Goal: Task Accomplishment & Management: Manage account settings

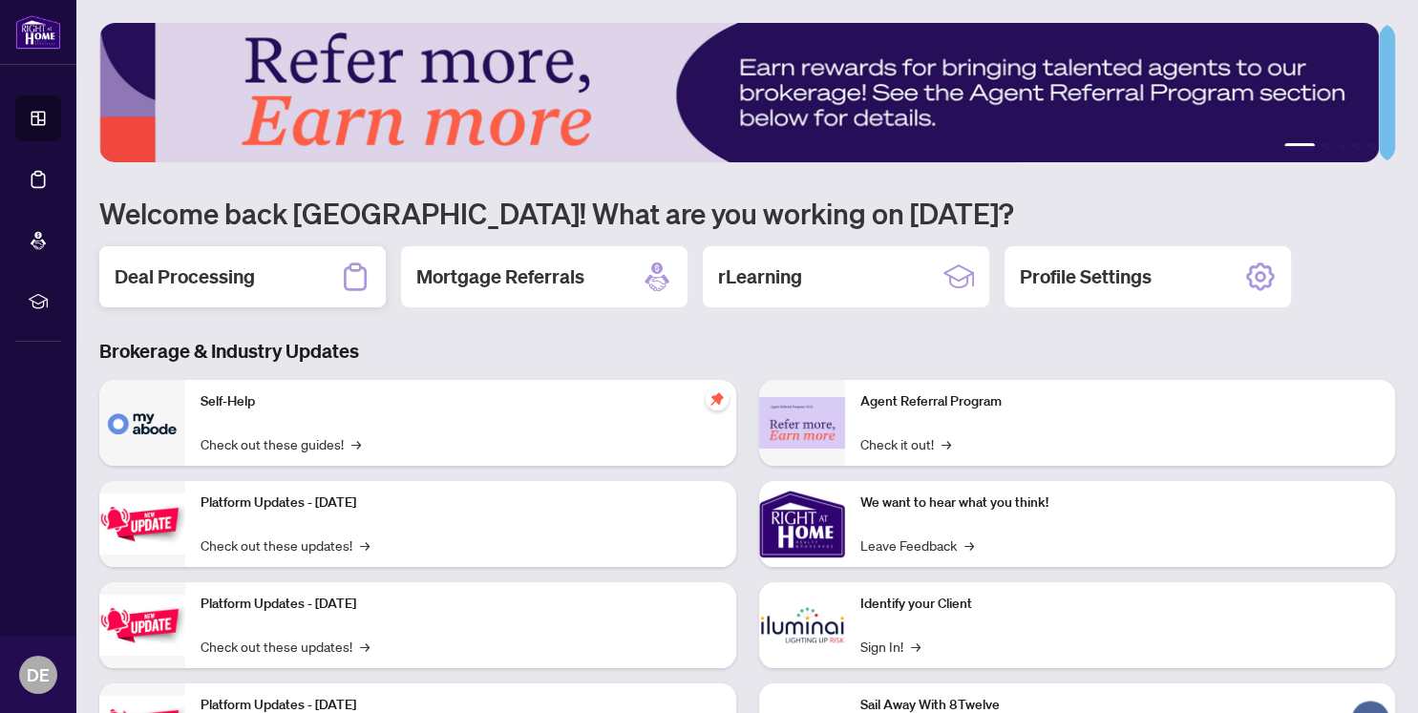
click at [176, 277] on h2 "Deal Processing" at bounding box center [185, 277] width 140 height 27
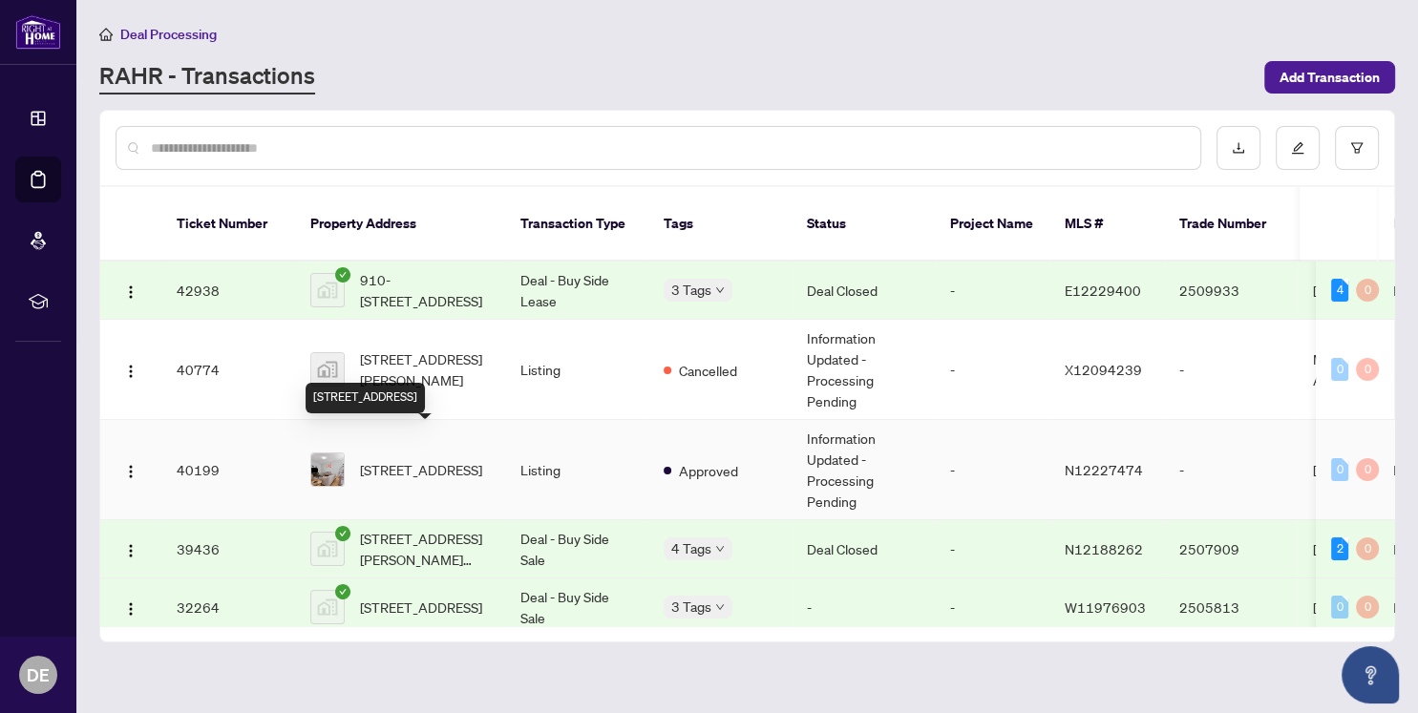
click at [422, 459] on span "[STREET_ADDRESS]" at bounding box center [421, 469] width 122 height 21
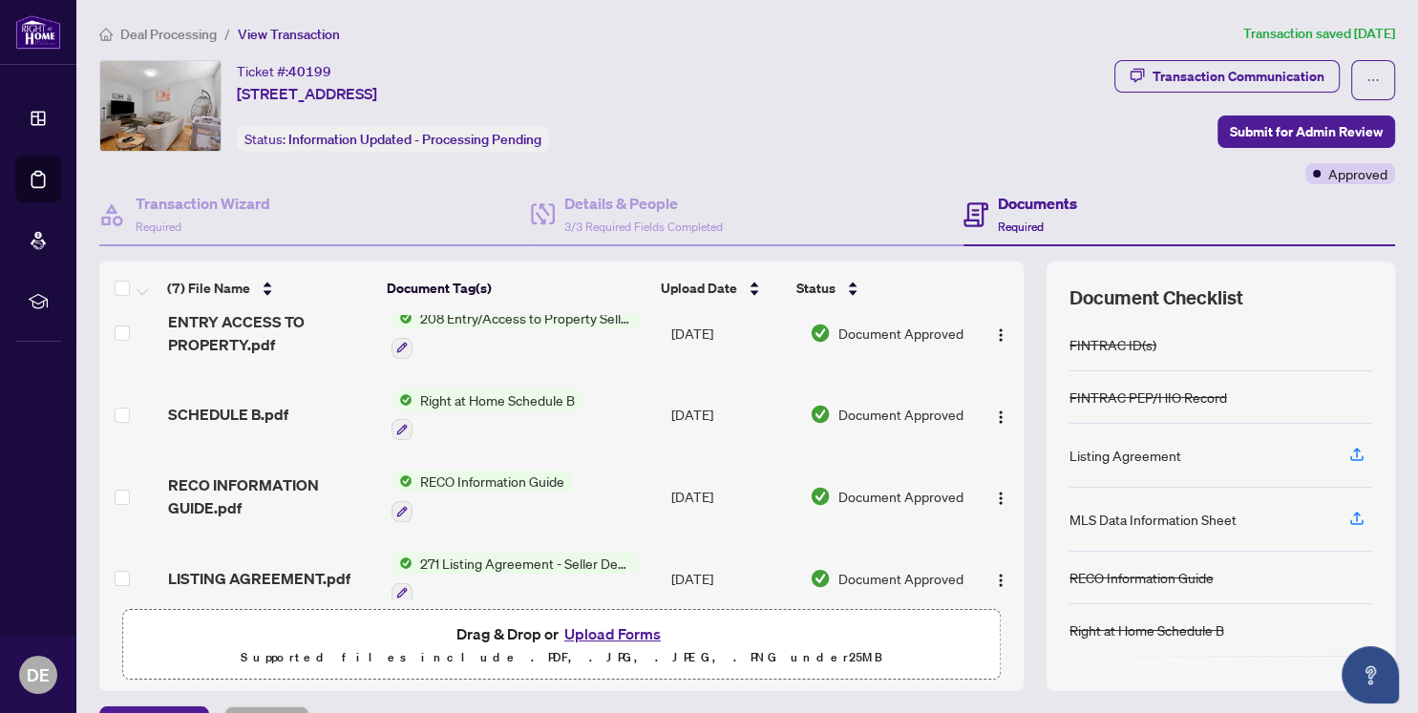
scroll to position [210, 0]
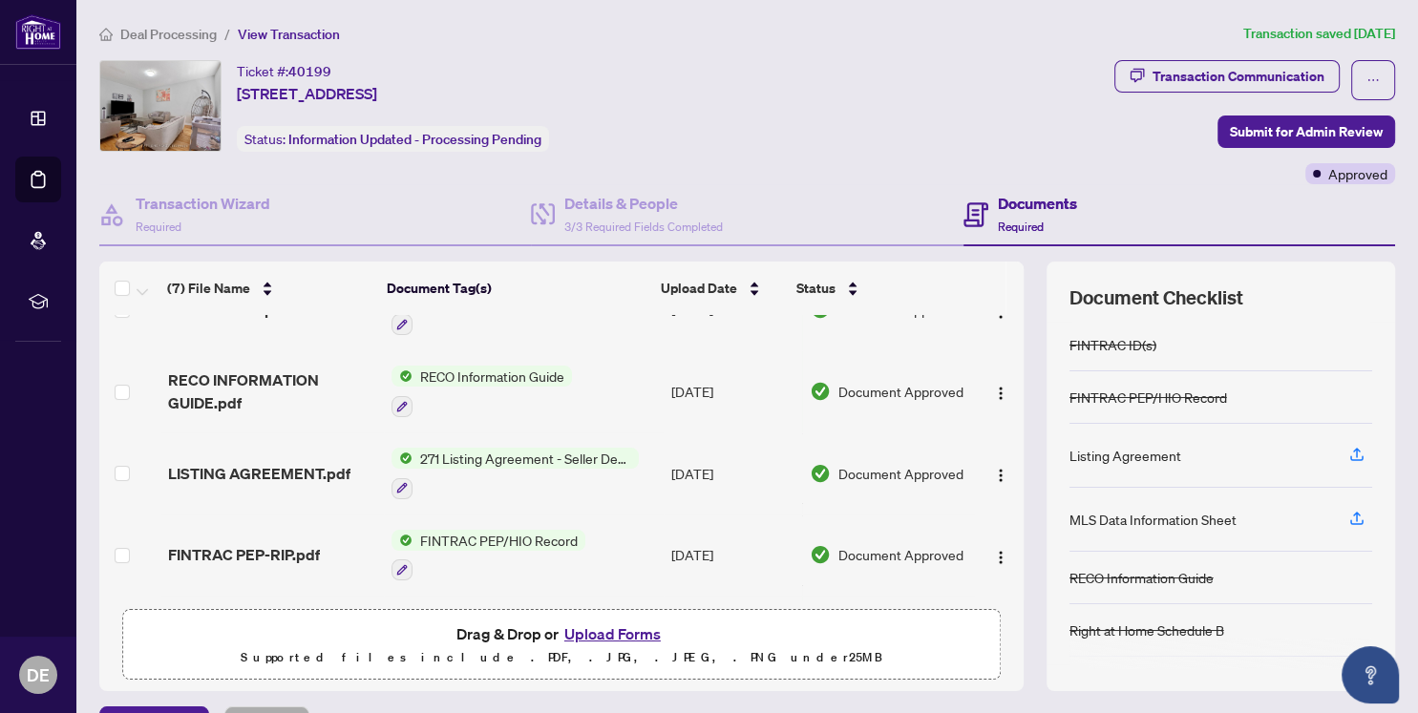
click at [599, 631] on button "Upload Forms" at bounding box center [613, 634] width 108 height 25
click at [597, 631] on button "Upload Forms" at bounding box center [613, 634] width 108 height 25
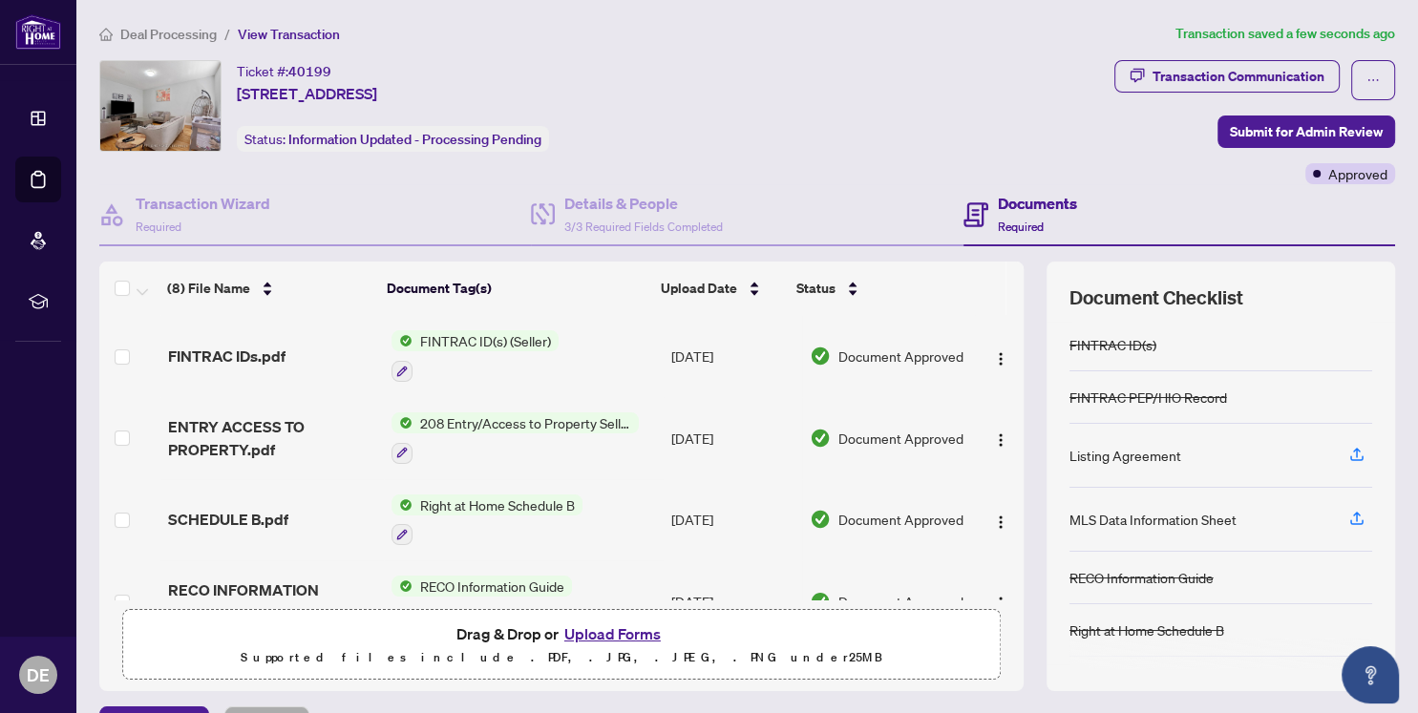
scroll to position [0, 0]
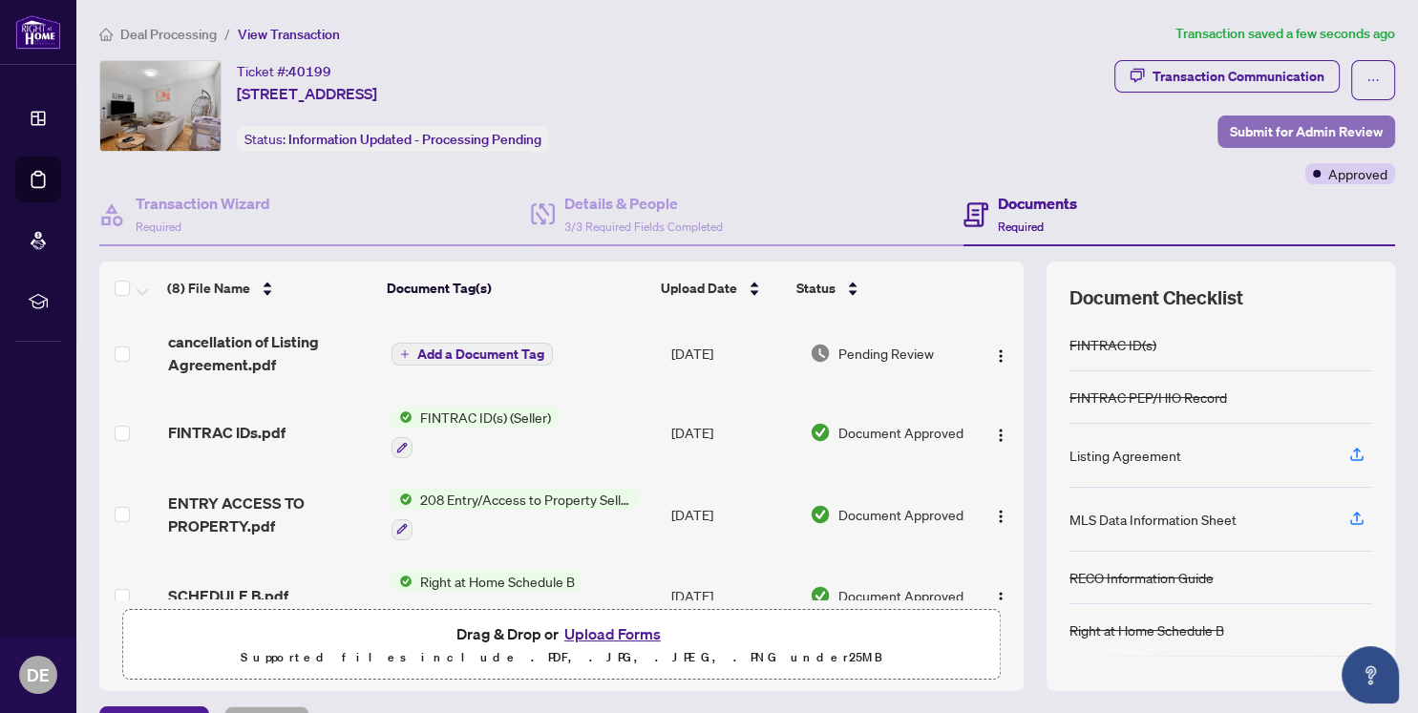
click at [1307, 131] on span "Submit for Admin Review" at bounding box center [1306, 132] width 153 height 31
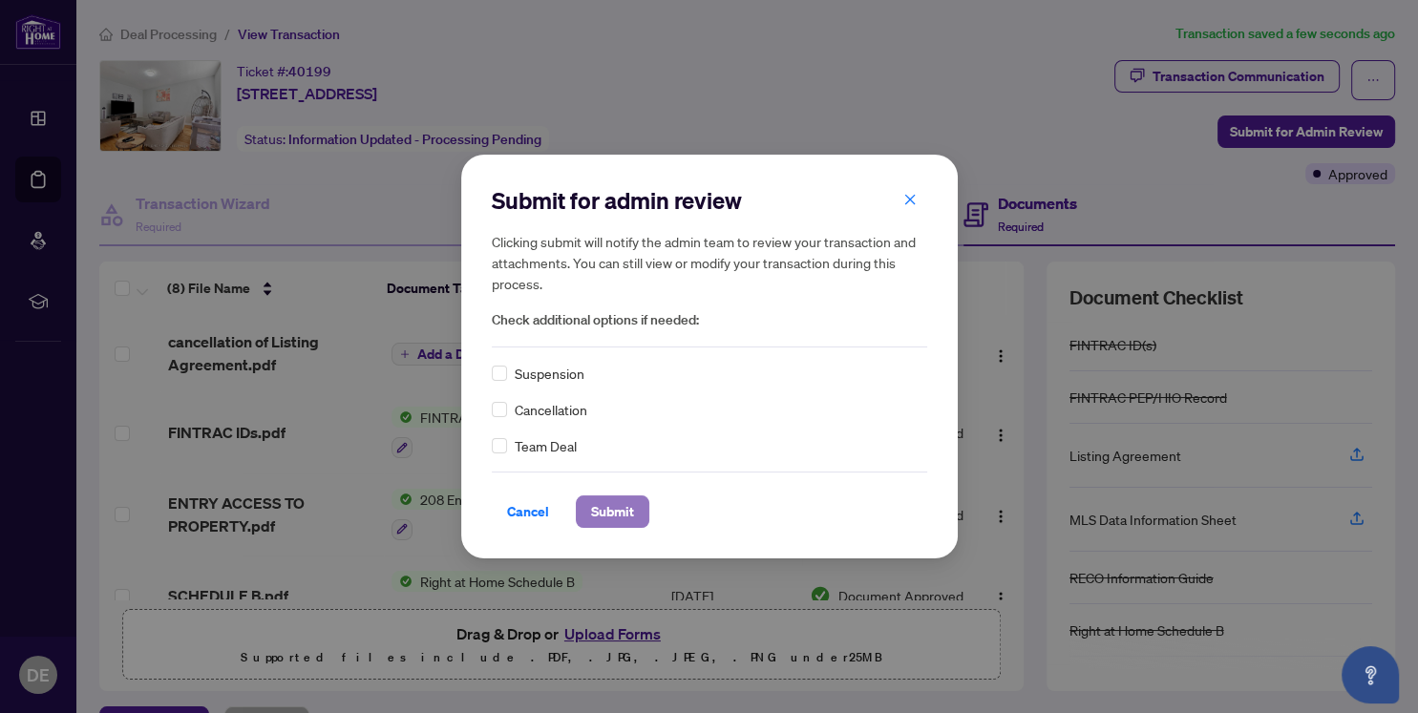
click at [609, 503] on span "Submit" at bounding box center [612, 512] width 43 height 31
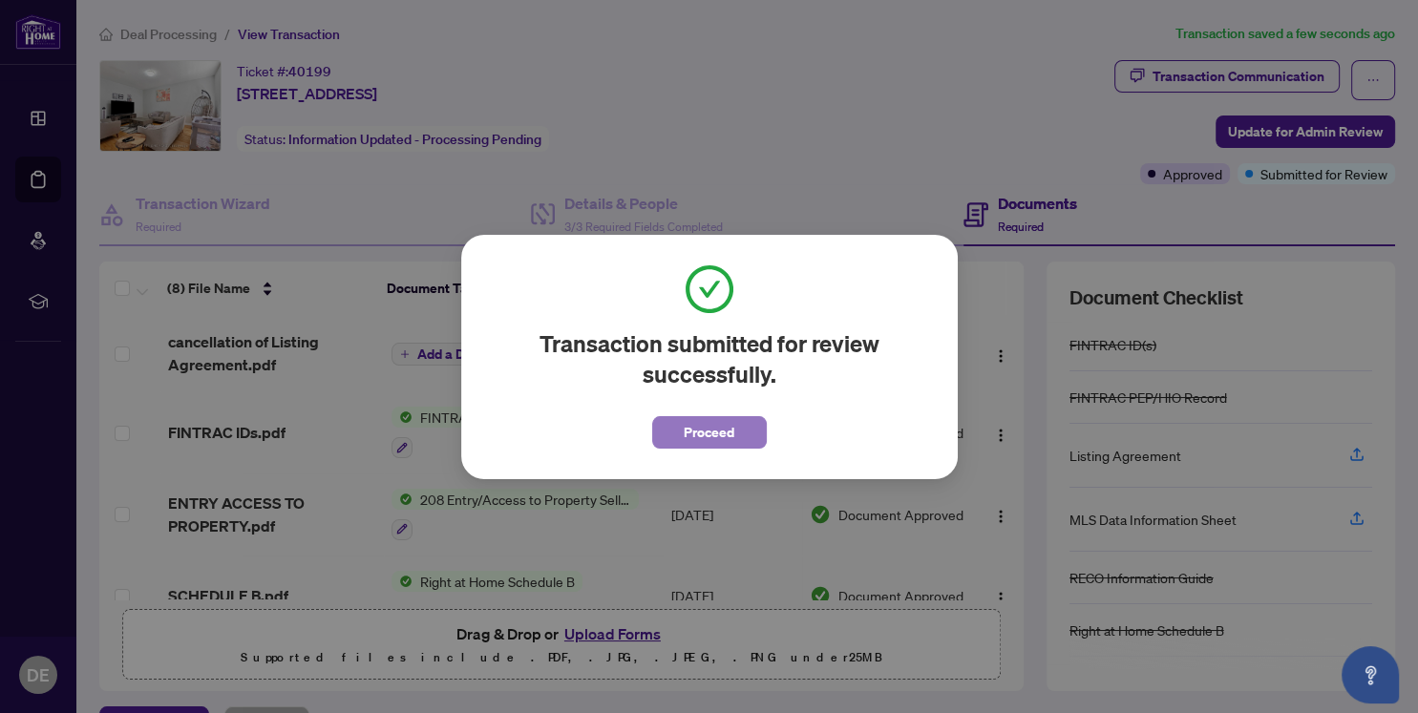
click at [710, 426] on span "Proceed" at bounding box center [709, 432] width 51 height 31
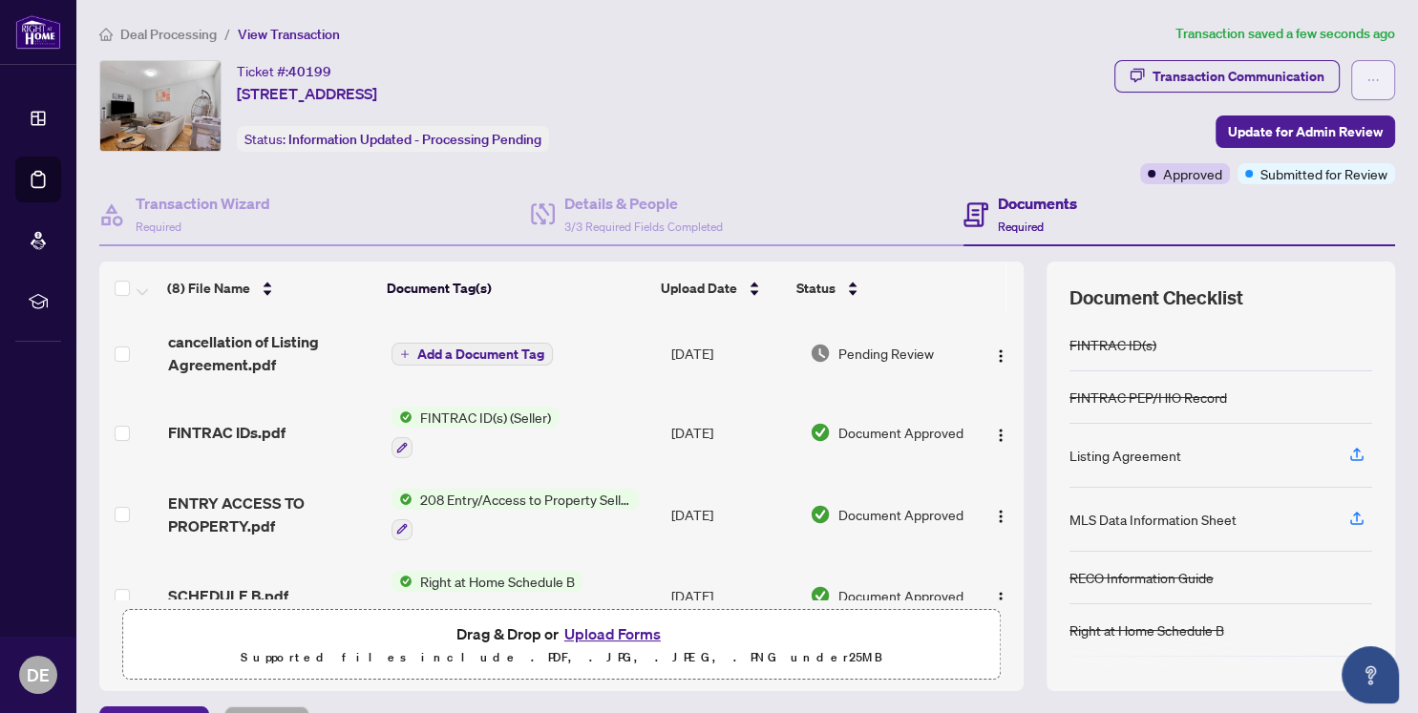
click at [1367, 75] on icon "ellipsis" at bounding box center [1373, 80] width 13 height 13
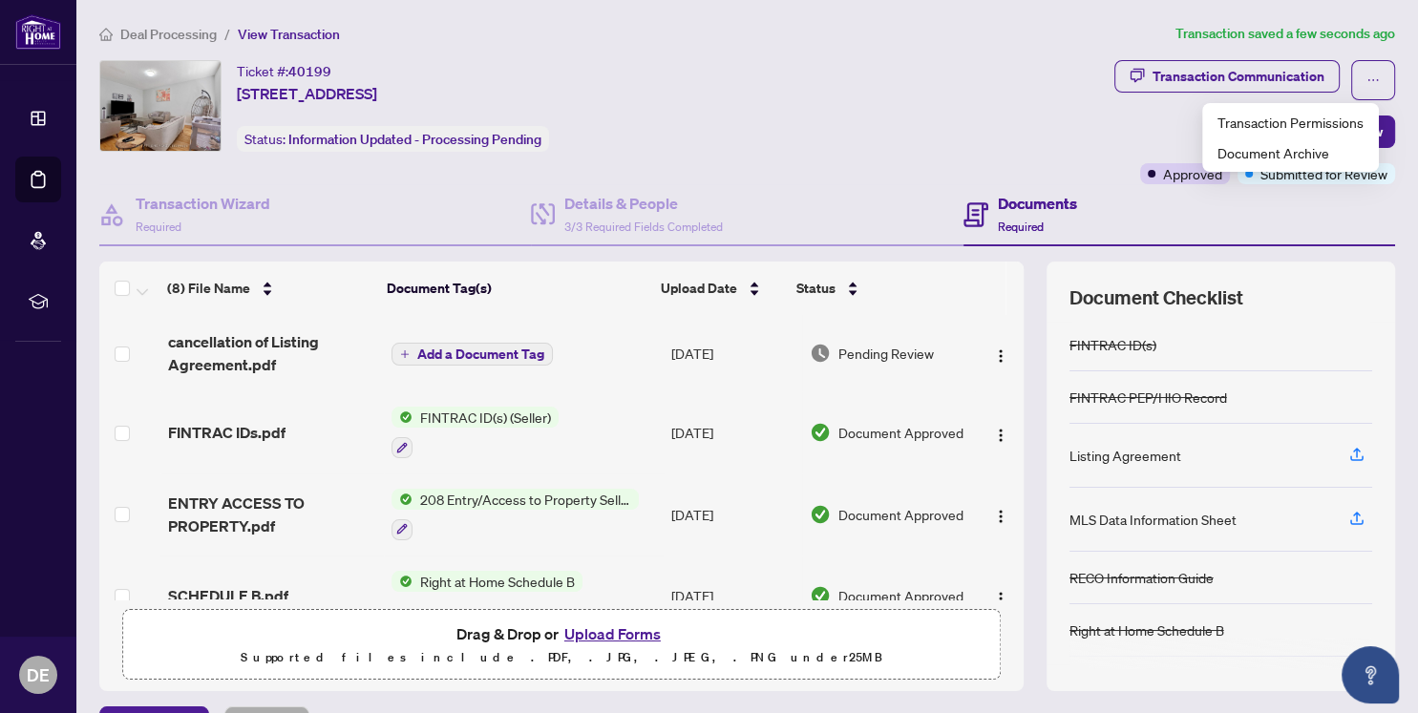
click at [984, 125] on div "Ticket #: 40199 [STREET_ADDRESS] Status: Information Updated - Processing Pendi…" at bounding box center [602, 106] width 1007 height 92
